Goal: Task Accomplishment & Management: Use online tool/utility

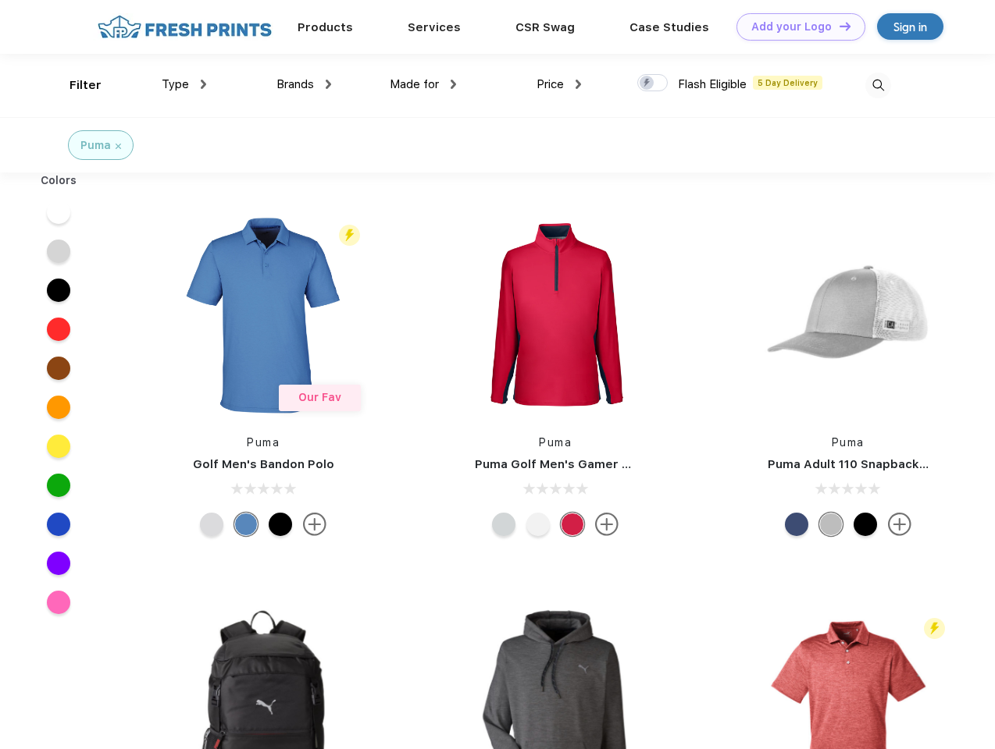
scroll to position [1, 0]
click at [795, 27] on link "Add your Logo Design Tool" at bounding box center [800, 26] width 129 height 27
click at [0, 0] on div "Design Tool" at bounding box center [0, 0] width 0 height 0
click at [838, 26] on link "Add your Logo Design Tool" at bounding box center [800, 26] width 129 height 27
click at [75, 85] on div "Filter" at bounding box center [85, 86] width 32 height 18
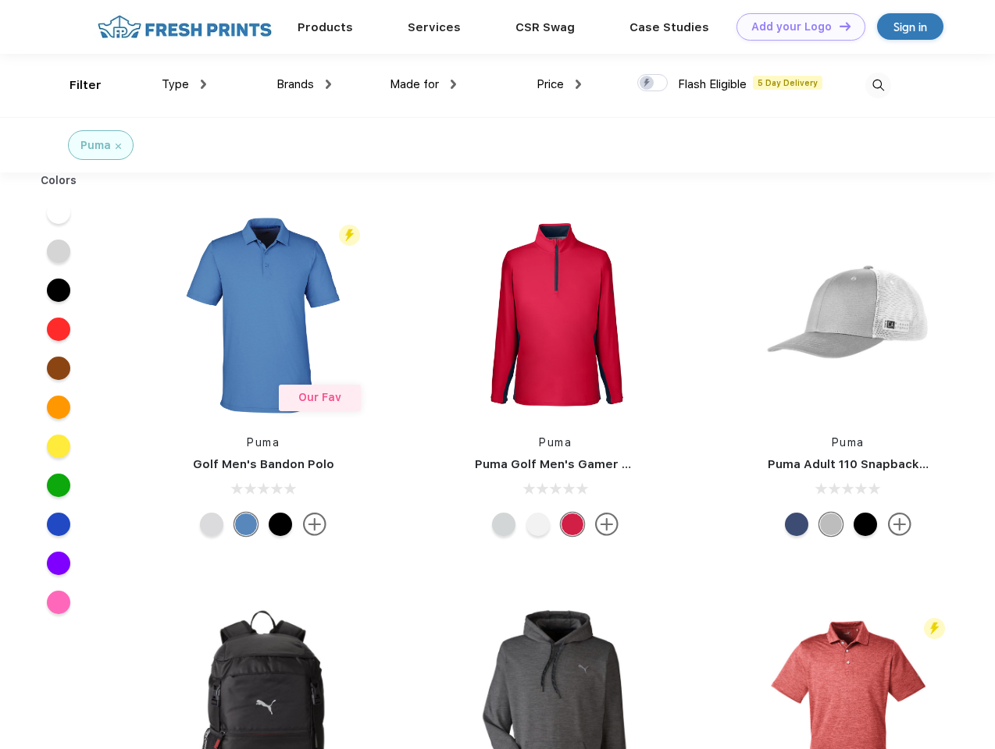
click at [184, 84] on span "Type" at bounding box center [175, 84] width 27 height 14
click at [304, 84] on span "Brands" at bounding box center [294, 84] width 37 height 14
click at [423, 84] on span "Made for" at bounding box center [414, 84] width 49 height 14
click at [559, 84] on span "Price" at bounding box center [549, 84] width 27 height 14
click at [653, 84] on div at bounding box center [652, 82] width 30 height 17
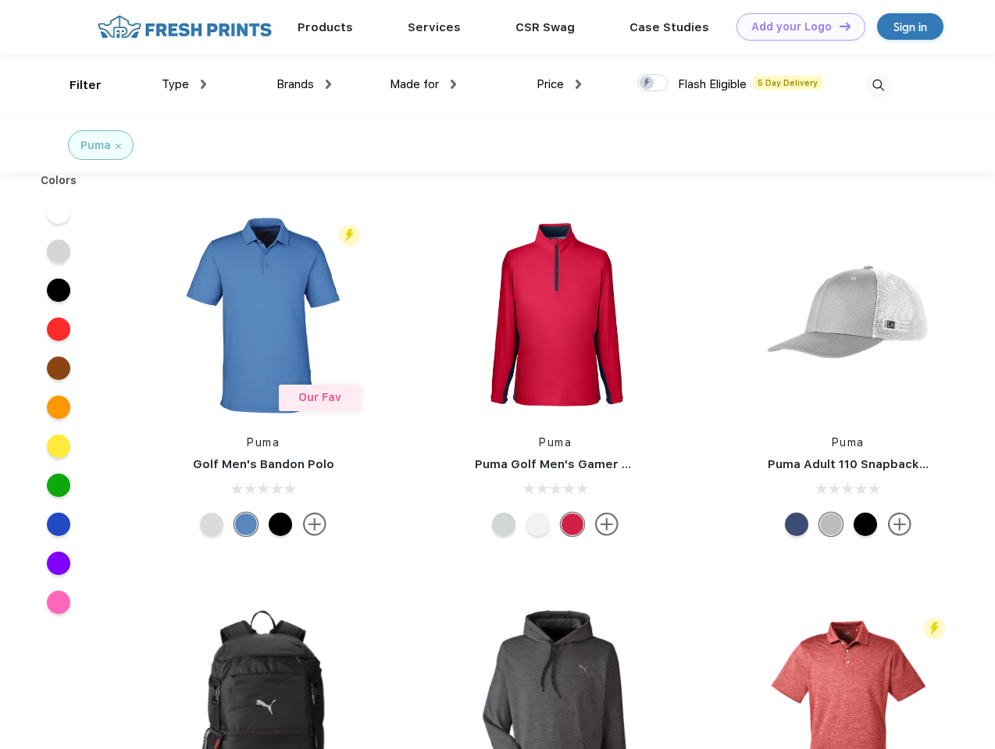
click at [647, 84] on input "checkbox" at bounding box center [642, 78] width 10 height 10
click at [878, 85] on img at bounding box center [878, 86] width 26 height 26
